Goal: Task Accomplishment & Management: Manage account settings

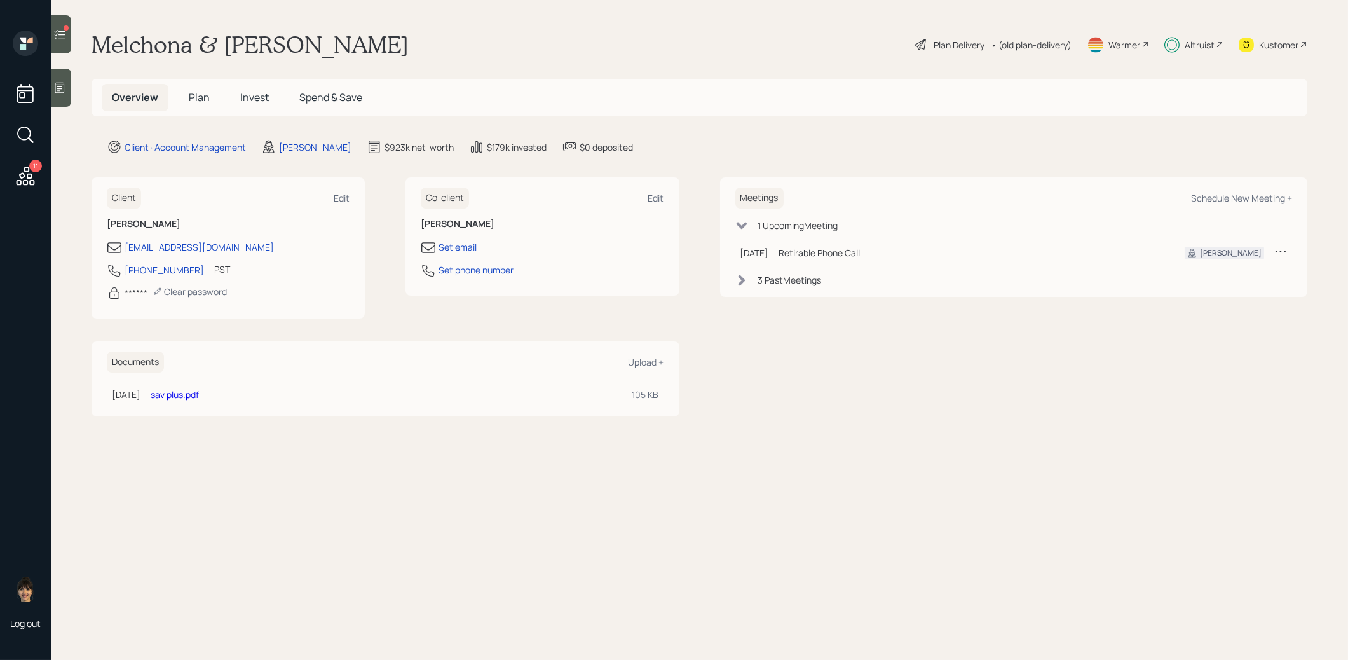
click at [248, 96] on span "Invest" at bounding box center [254, 97] width 29 height 14
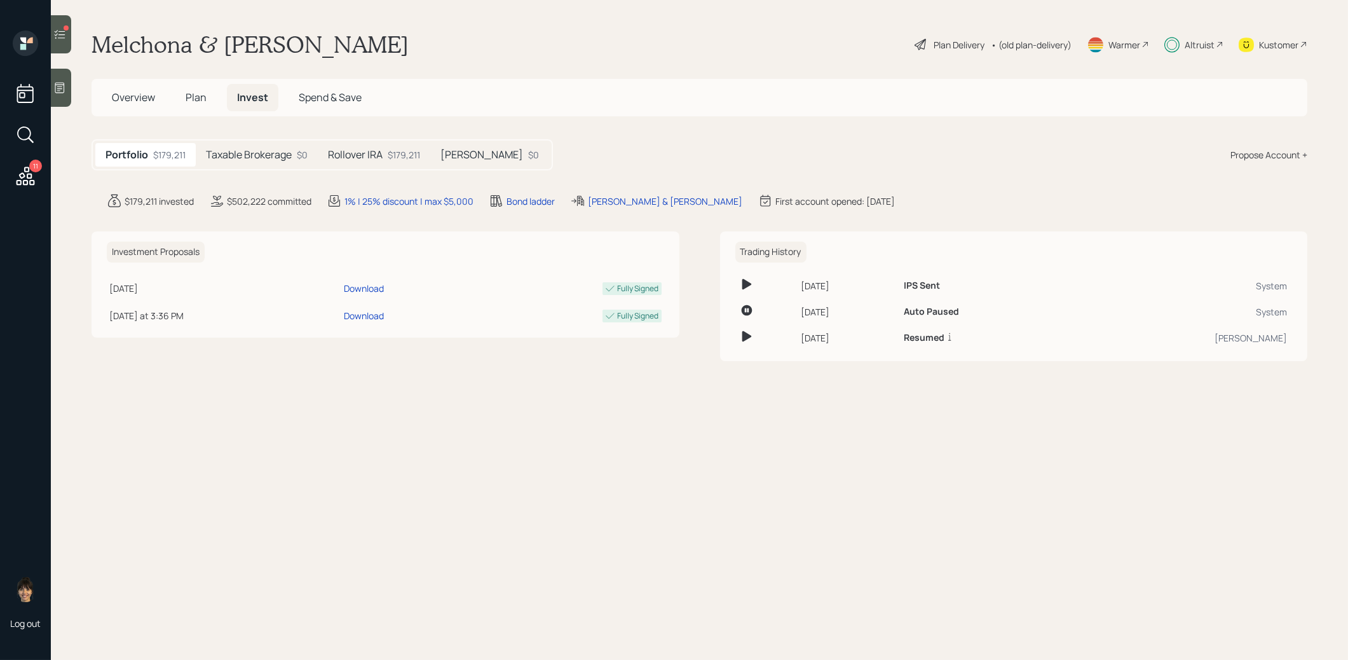
click at [455, 157] on h5 "Roth IRA" at bounding box center [482, 155] width 83 height 12
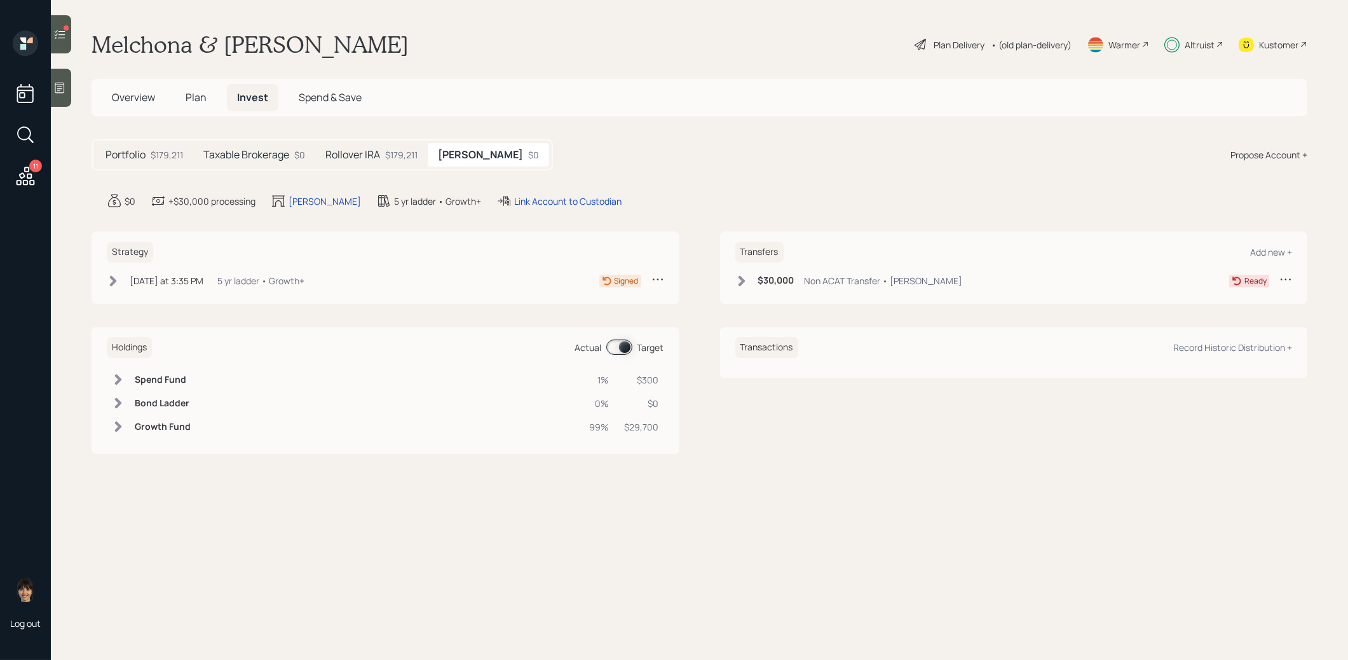
click at [114, 282] on icon at bounding box center [113, 280] width 7 height 11
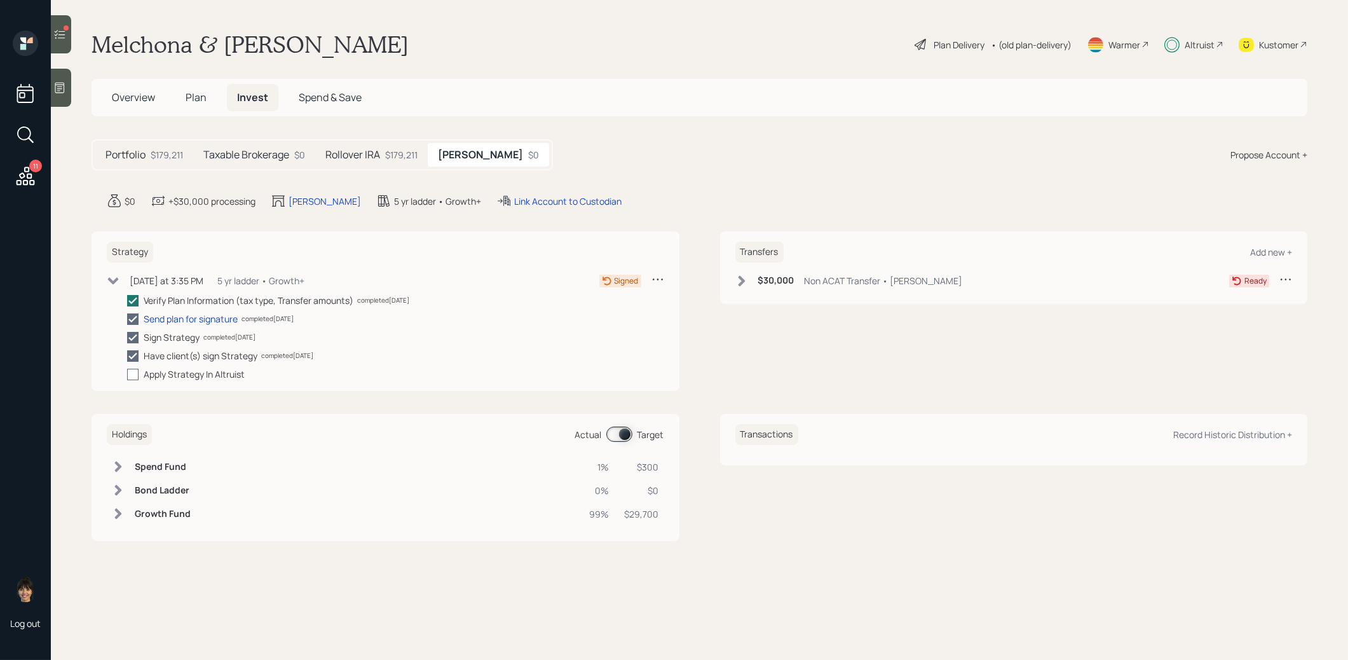
click at [133, 376] on div at bounding box center [132, 374] width 11 height 11
click at [127, 374] on input "checkbox" at bounding box center [126, 374] width 1 height 1
checkbox input "true"
